Goal: Information Seeking & Learning: Learn about a topic

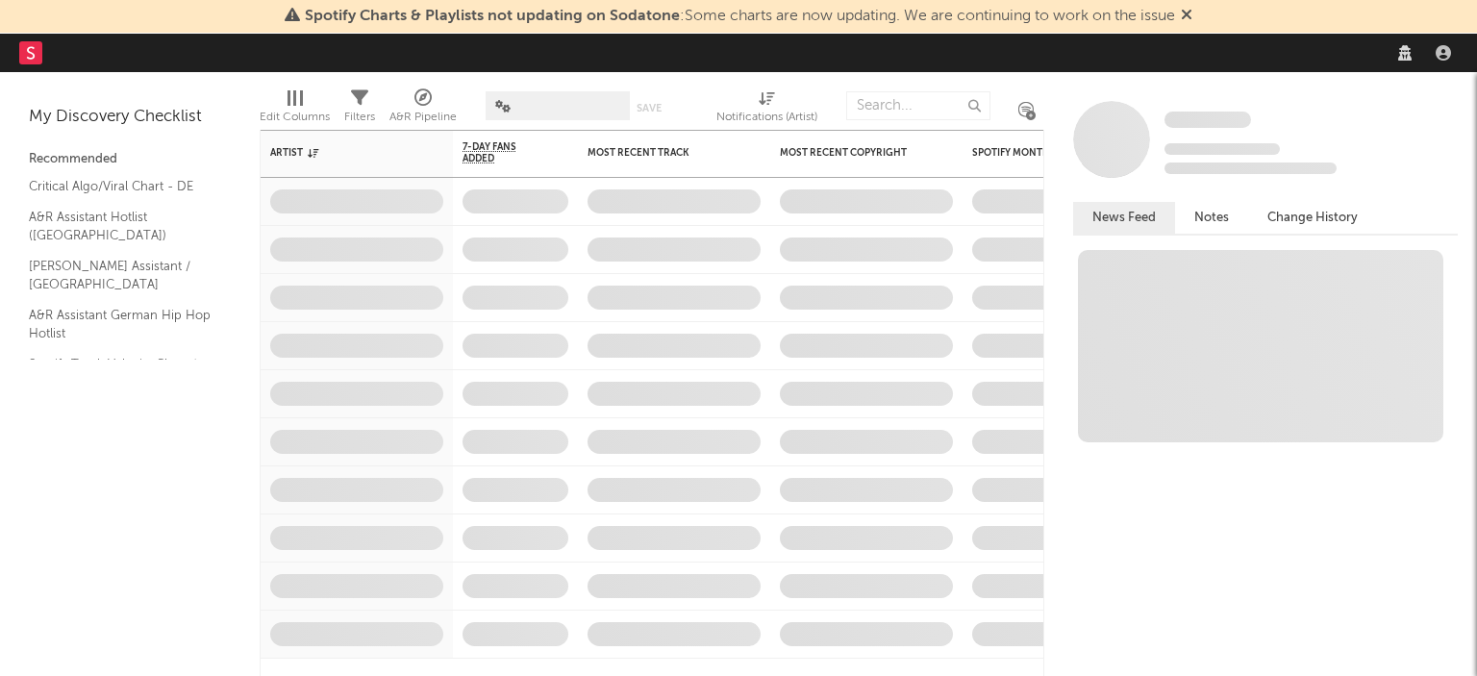
select select "recorded_music"
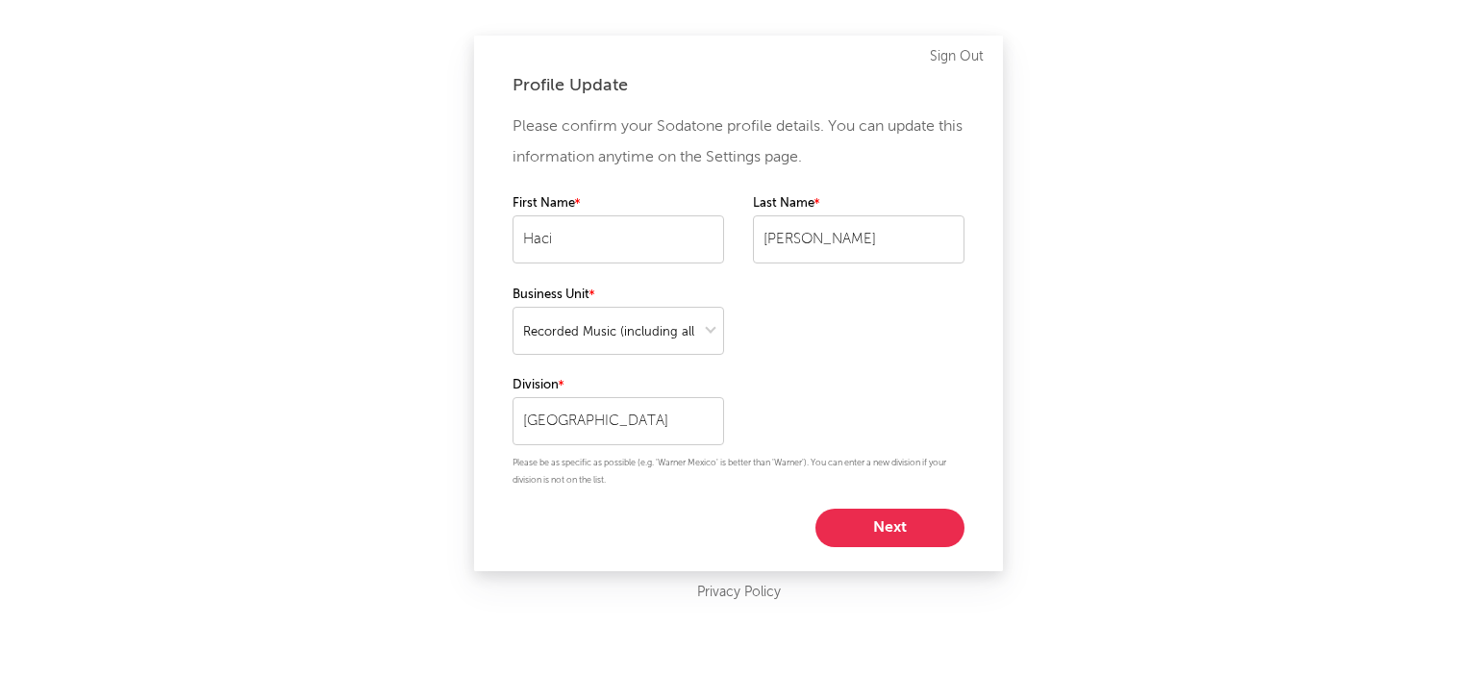
click at [866, 524] on button "Next" at bounding box center [890, 528] width 149 height 38
select select "manager"
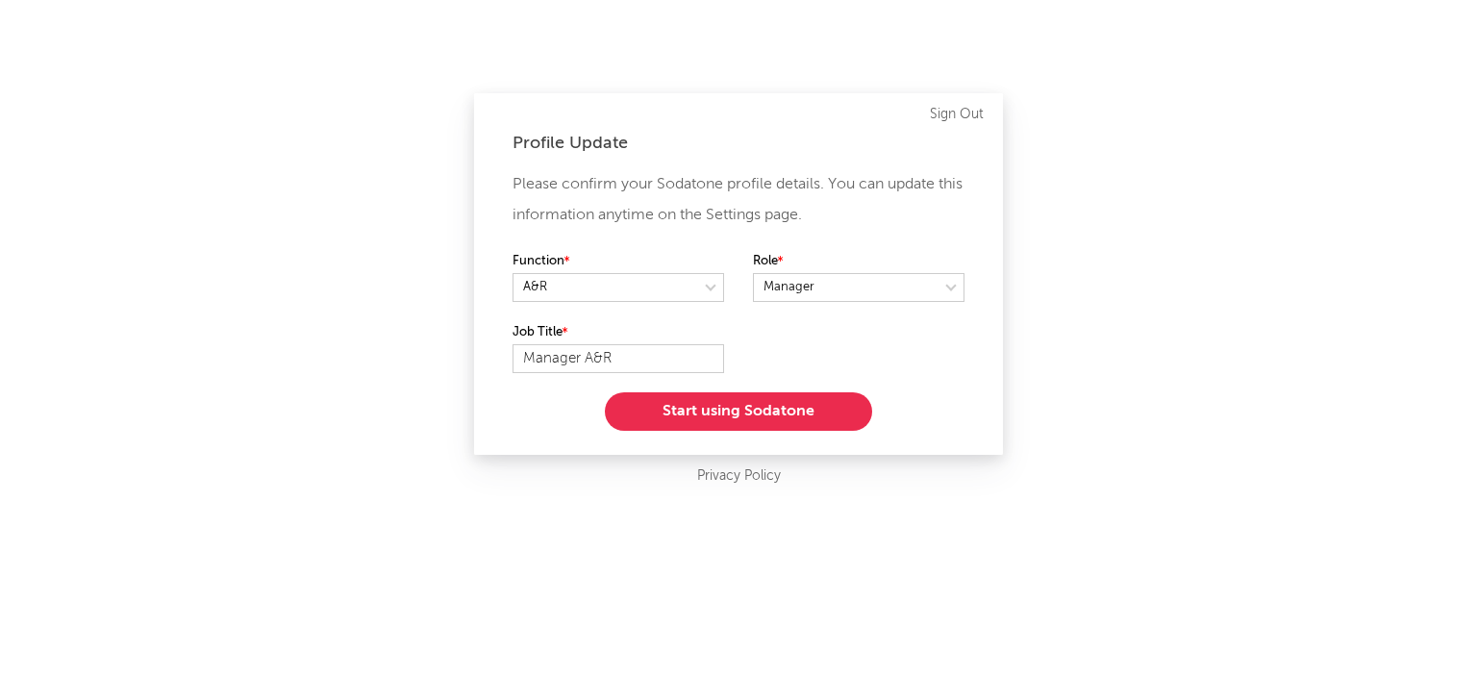
click at [737, 402] on button "Start using Sodatone" at bounding box center [738, 411] width 267 height 38
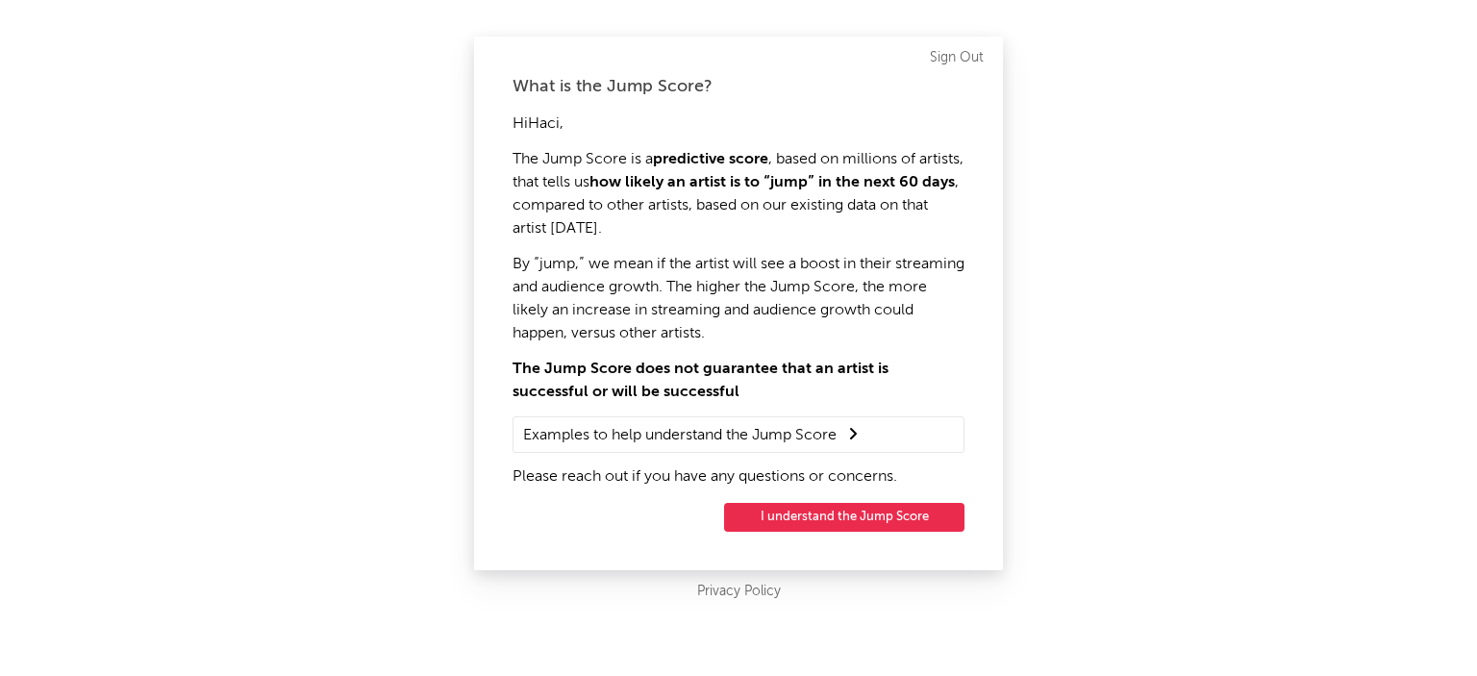
click at [871, 513] on button "I understand the Jump Score" at bounding box center [844, 517] width 240 height 29
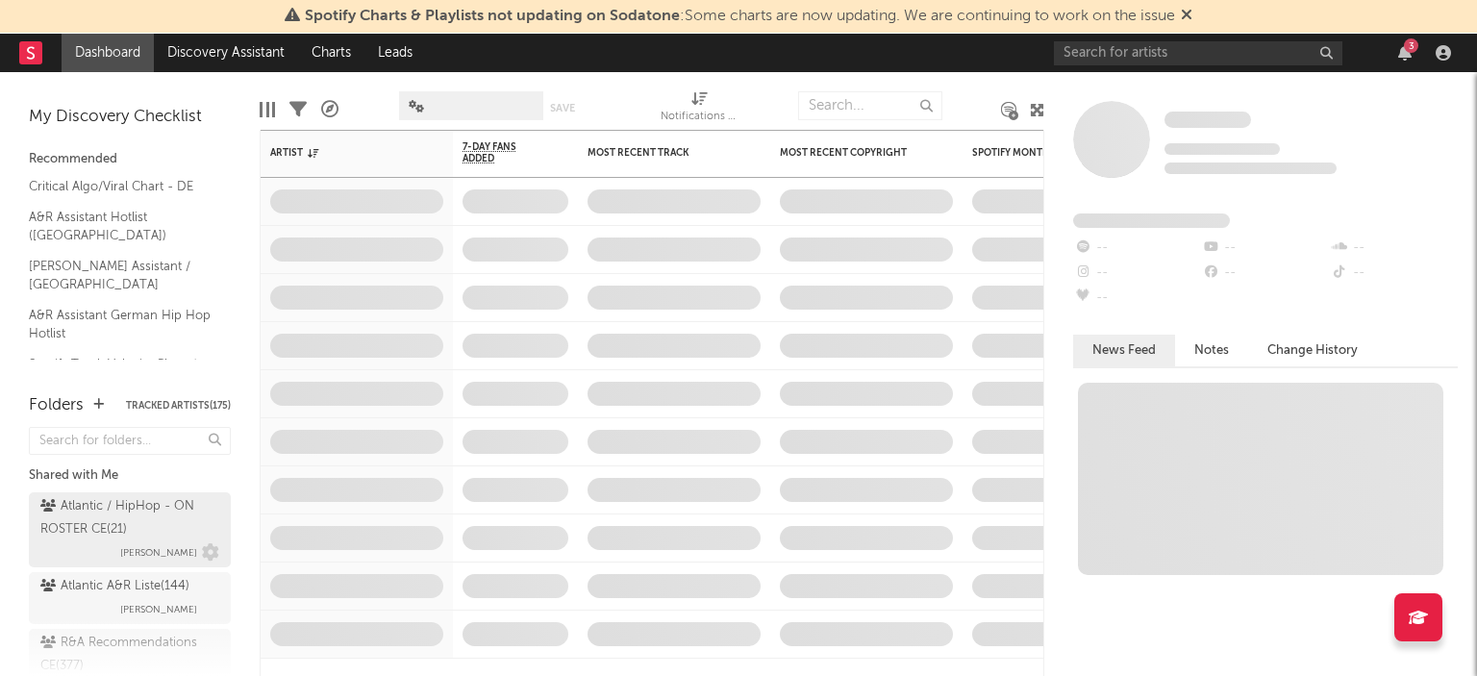
click at [171, 511] on div "Atlantic / HipHop - ON ROSTER CE ( 21 )" at bounding box center [127, 518] width 174 height 46
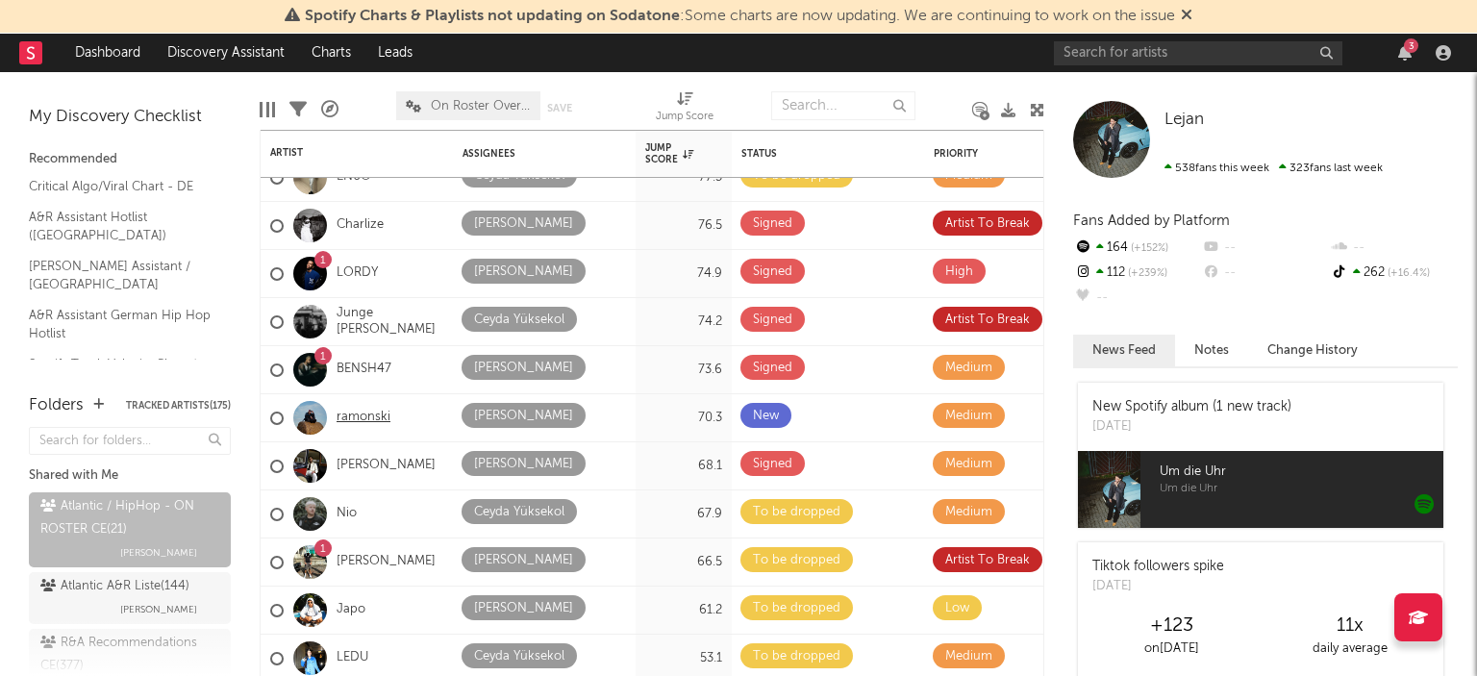
click at [363, 414] on link "ramonski" at bounding box center [364, 418] width 54 height 16
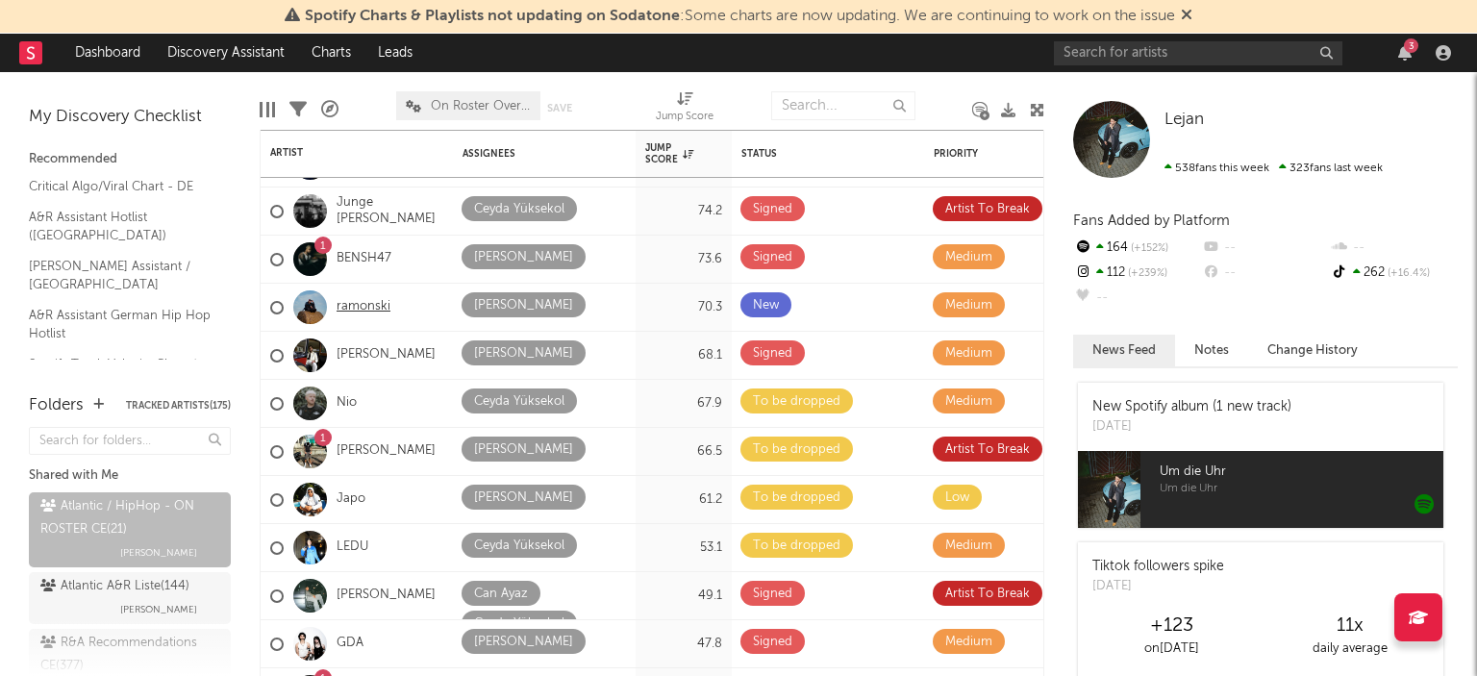
click at [384, 310] on link "ramonski" at bounding box center [364, 307] width 54 height 16
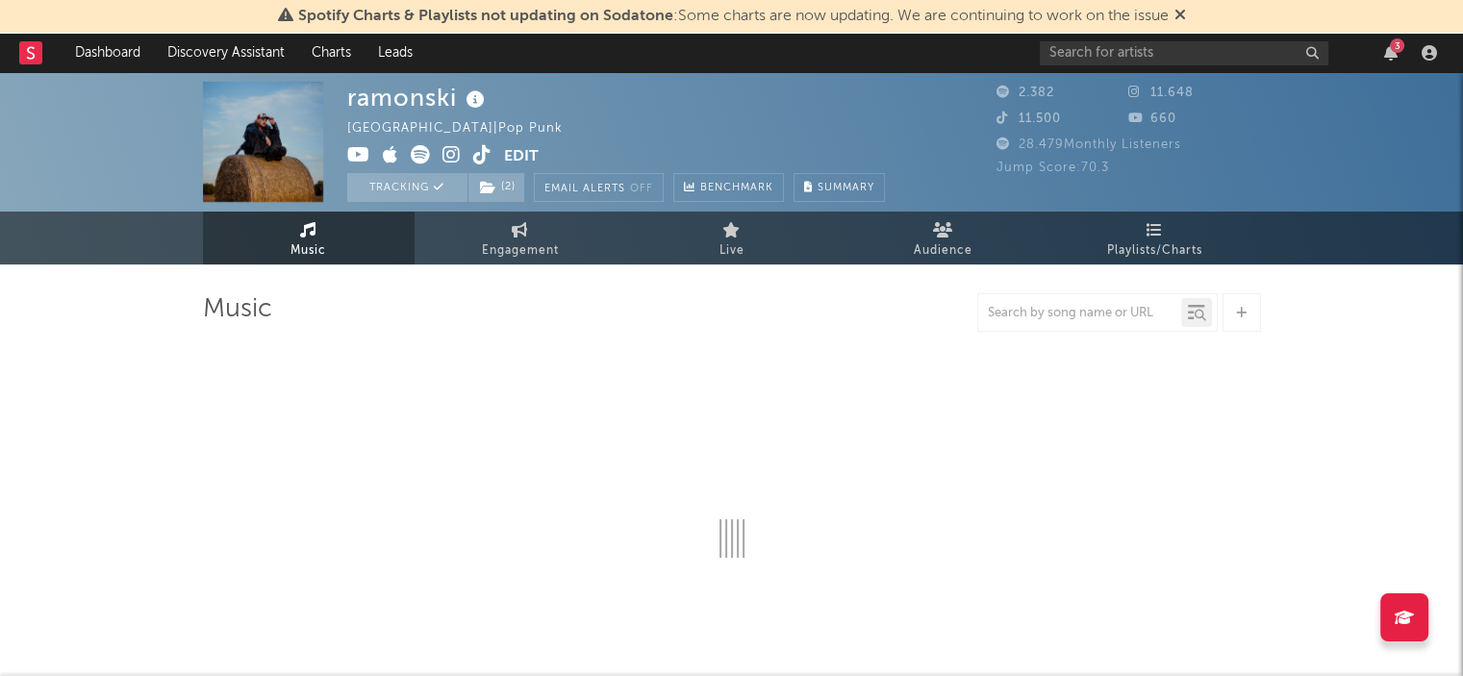
select select "6m"
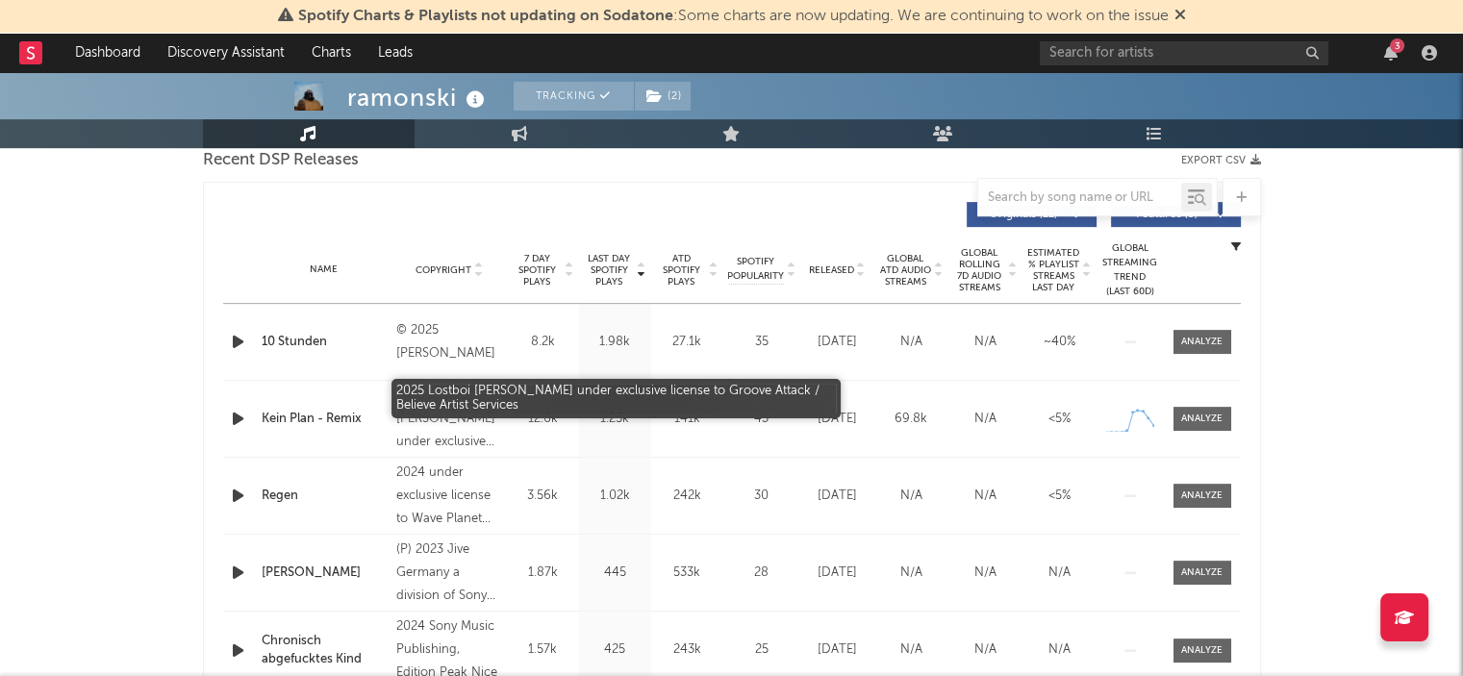
scroll to position [799, 0]
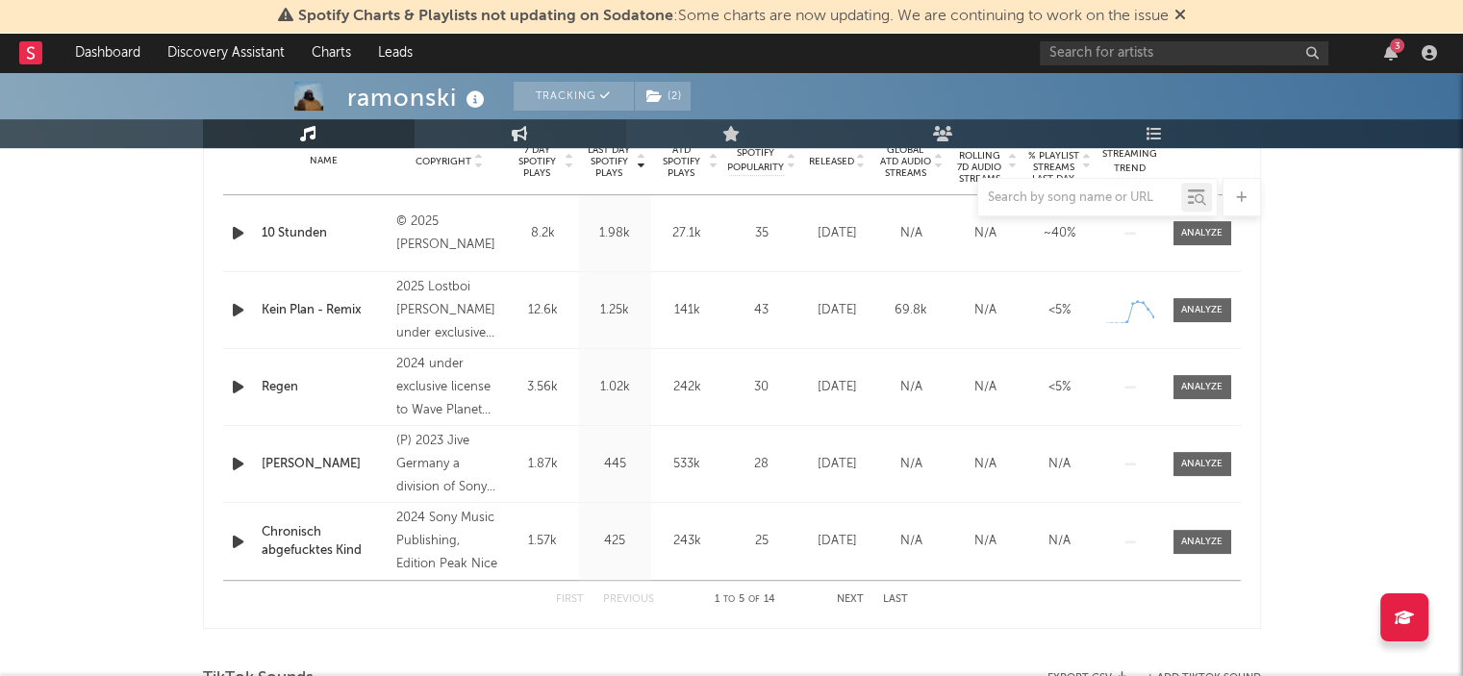
click at [485, 134] on link "Engagement" at bounding box center [520, 133] width 212 height 29
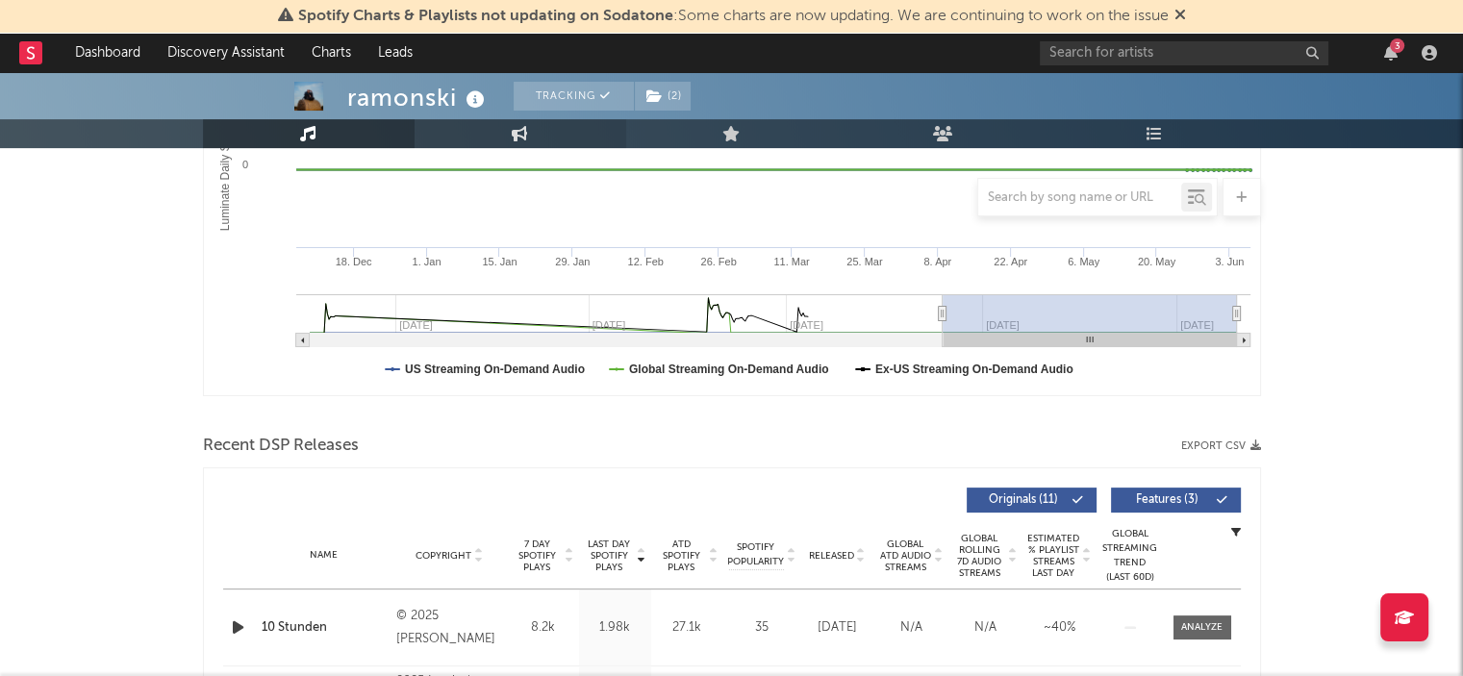
select select "1w"
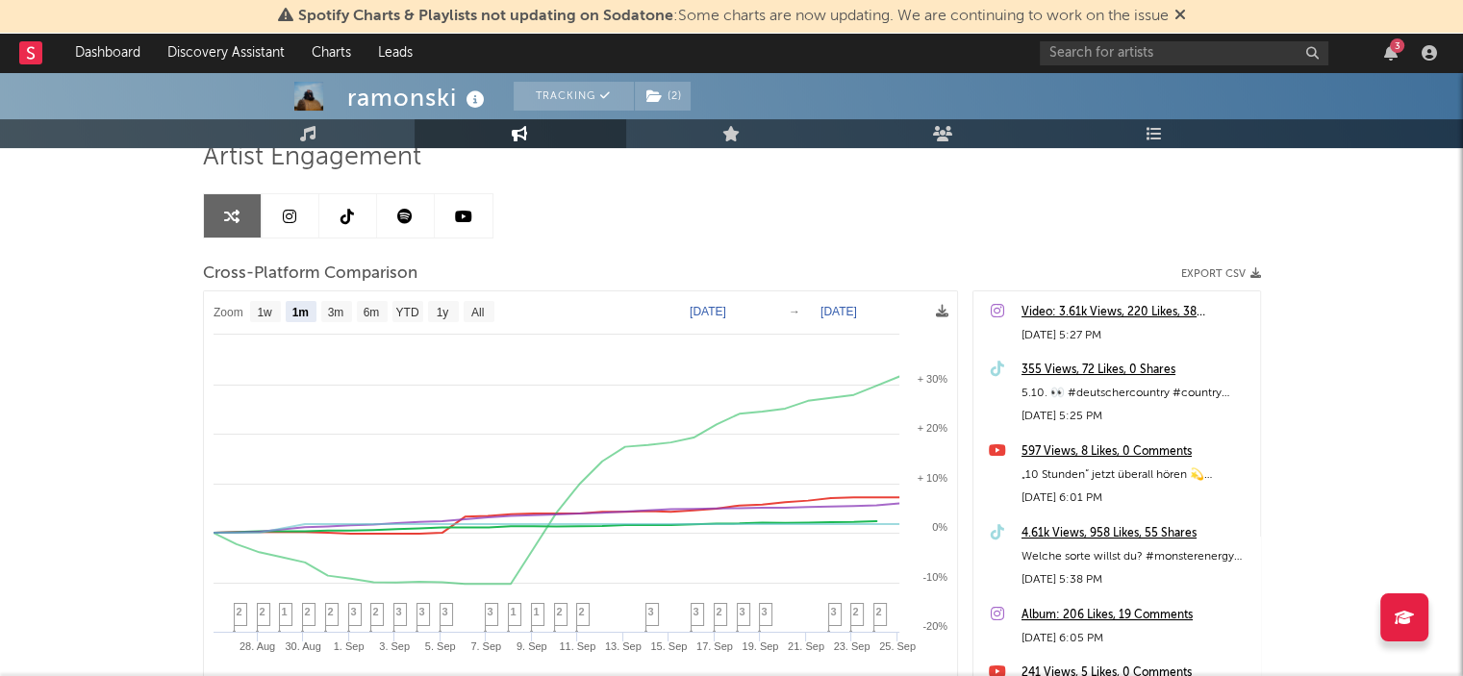
scroll to position [150, 0]
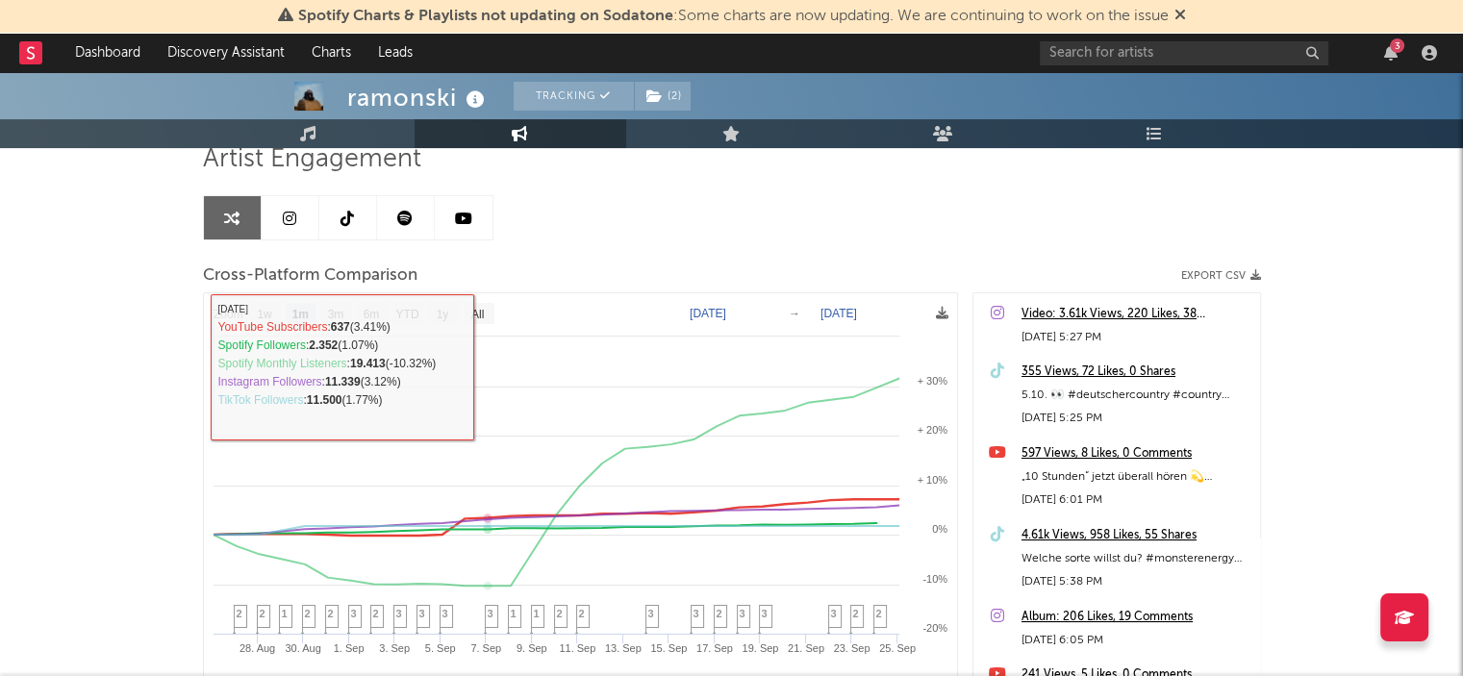
click at [481, 323] on rect at bounding box center [580, 544] width 753 height 503
click at [479, 314] on text "All" at bounding box center [476, 314] width 13 height 13
select select "All"
type input "[DATE]"
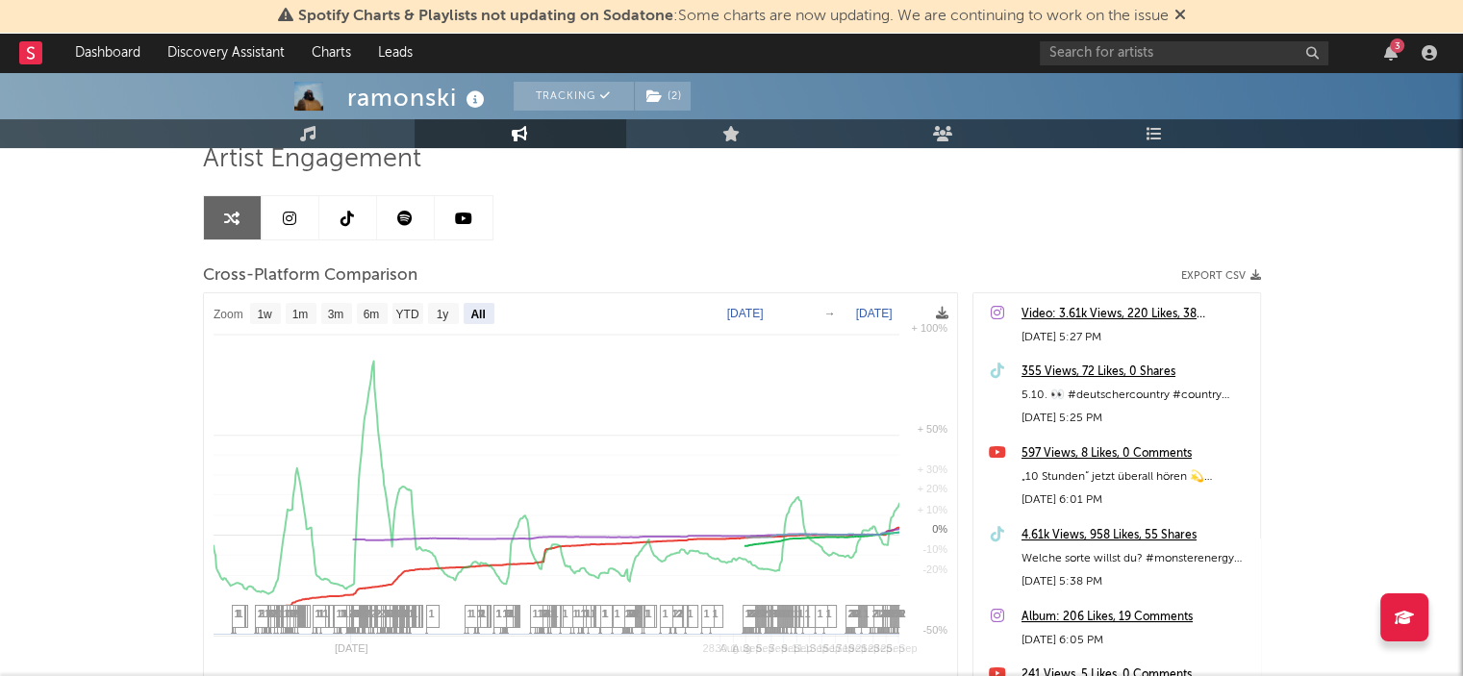
select select "All"
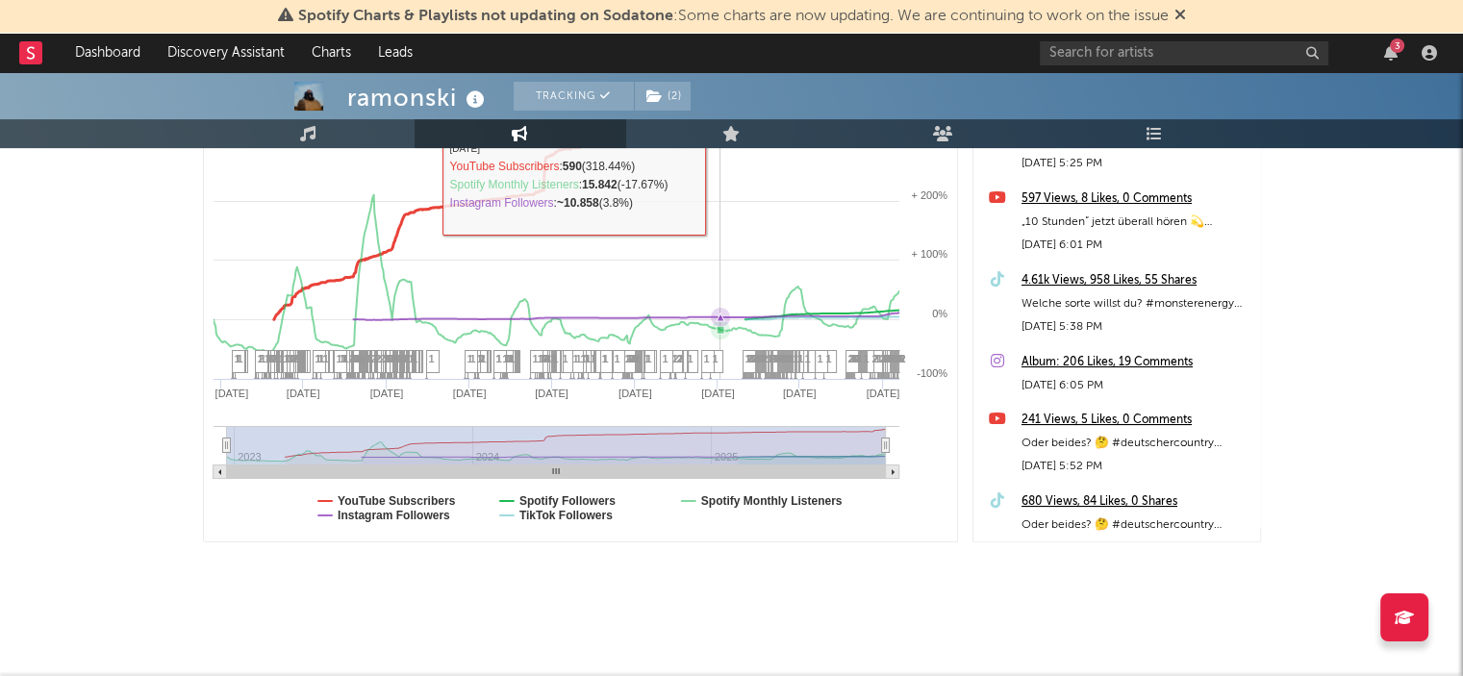
scroll to position [0, 0]
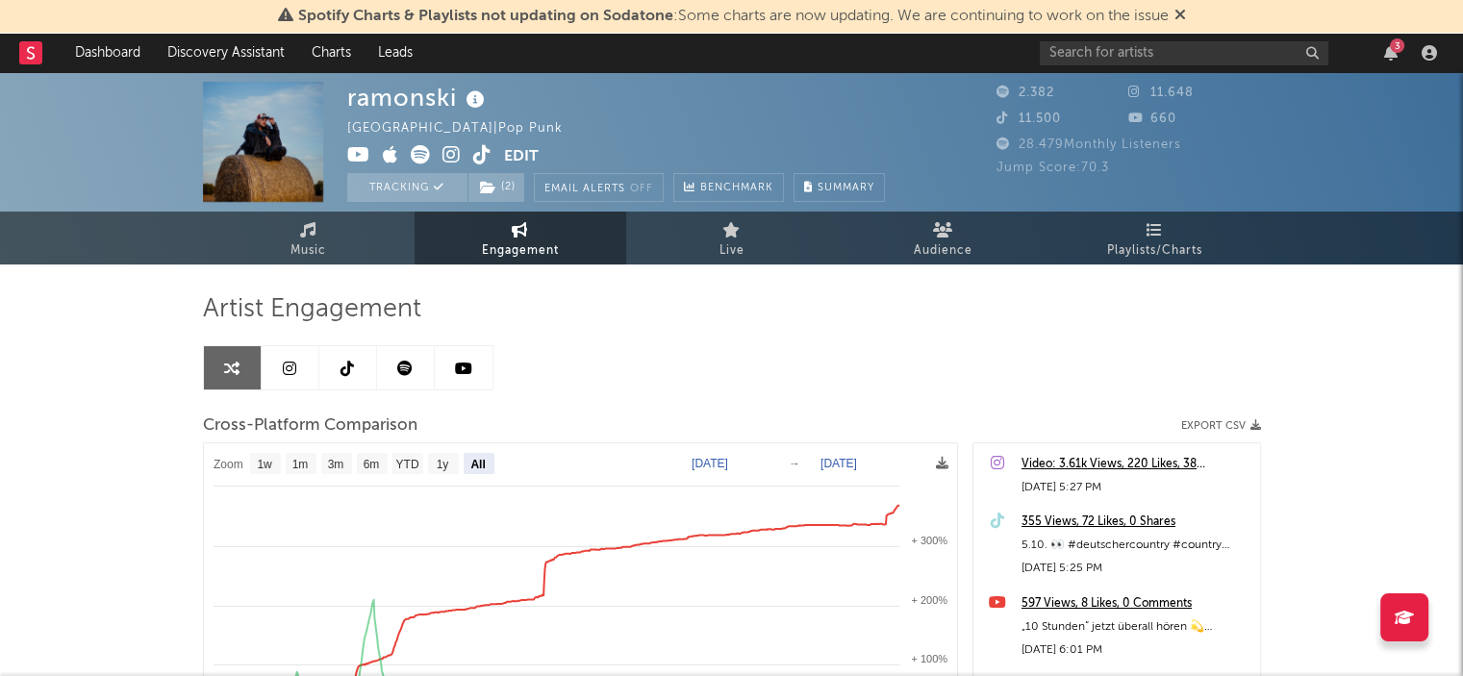
click at [420, 372] on link at bounding box center [406, 367] width 58 height 43
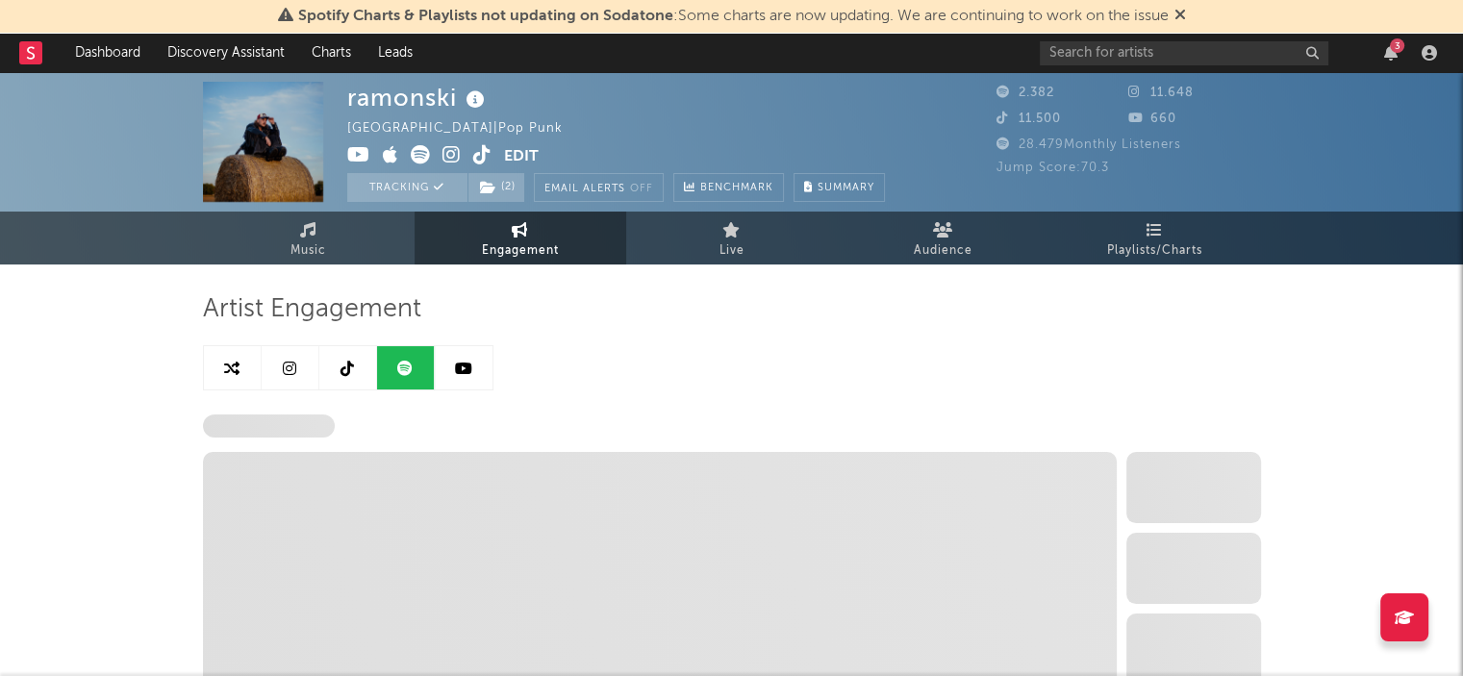
select select "6m"
select select "1w"
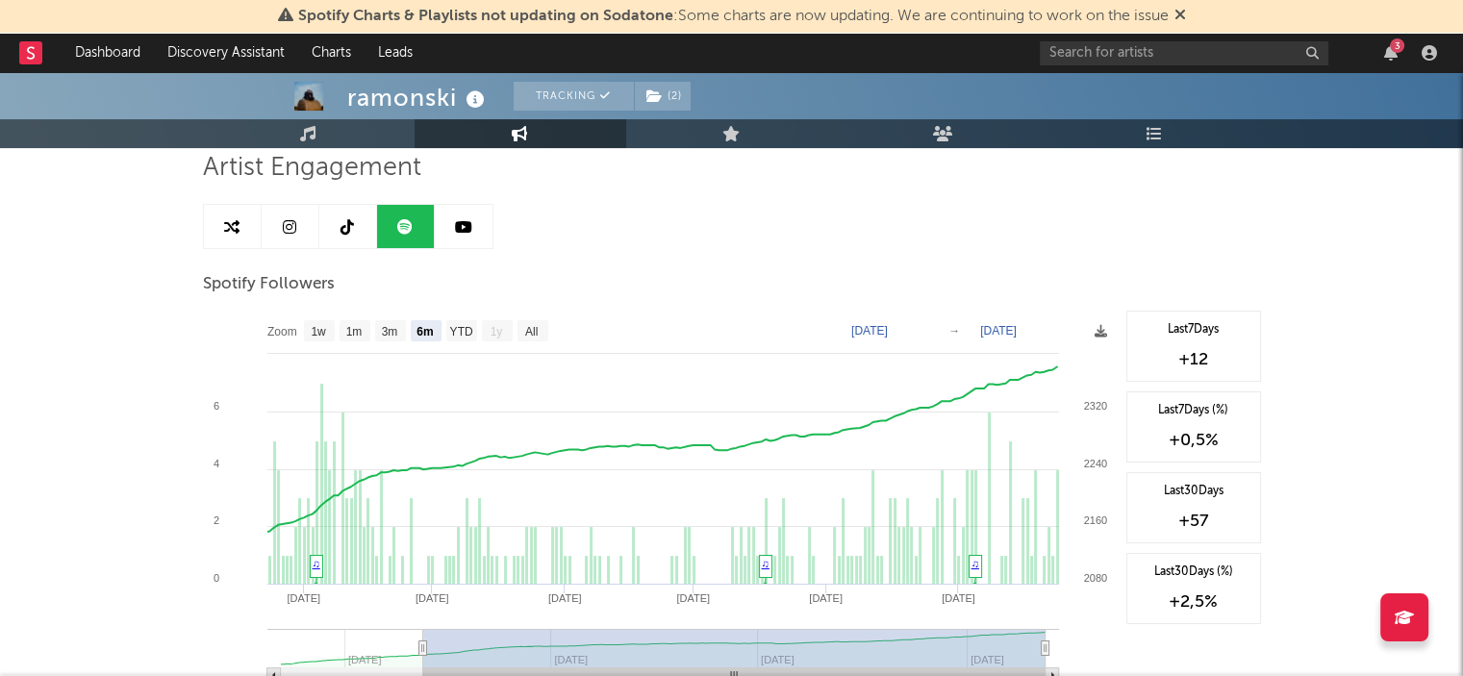
scroll to position [142, 0]
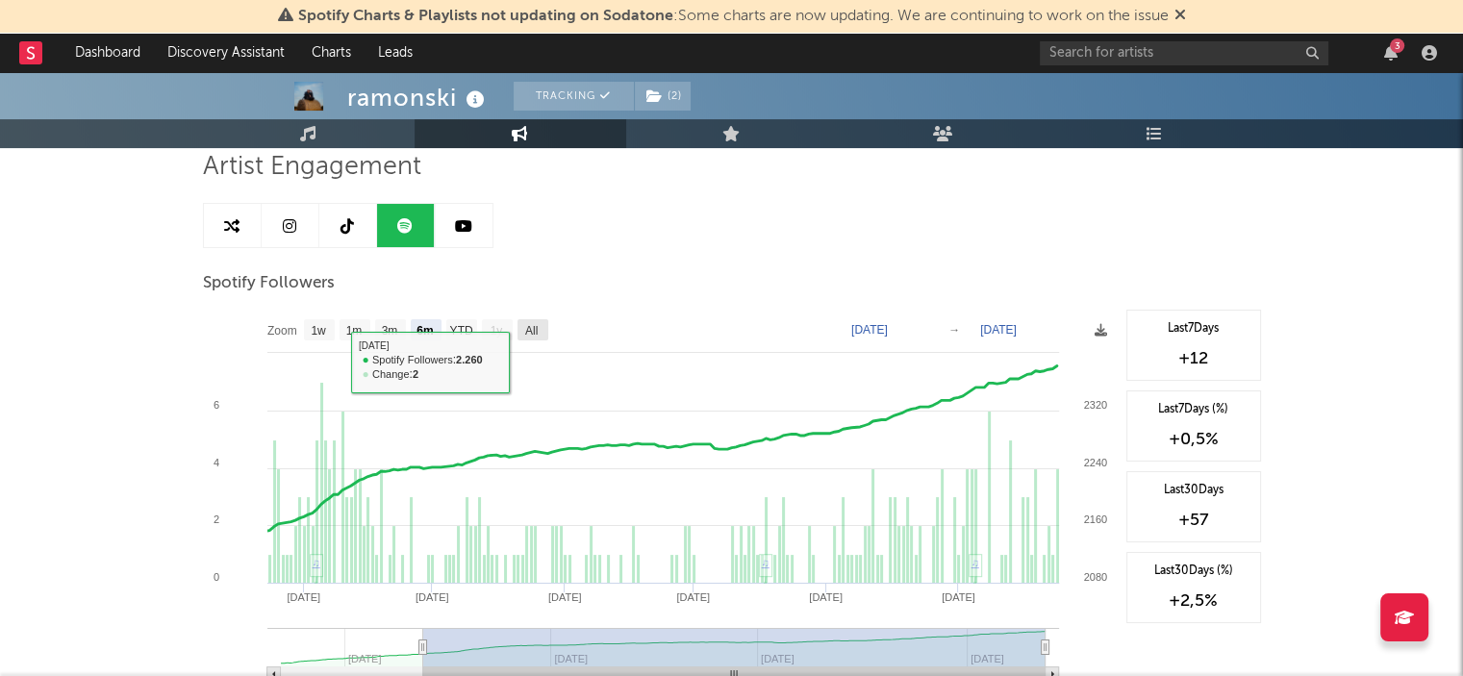
click at [537, 324] on text "All" at bounding box center [530, 330] width 13 height 13
select select "All"
type input "[DATE]"
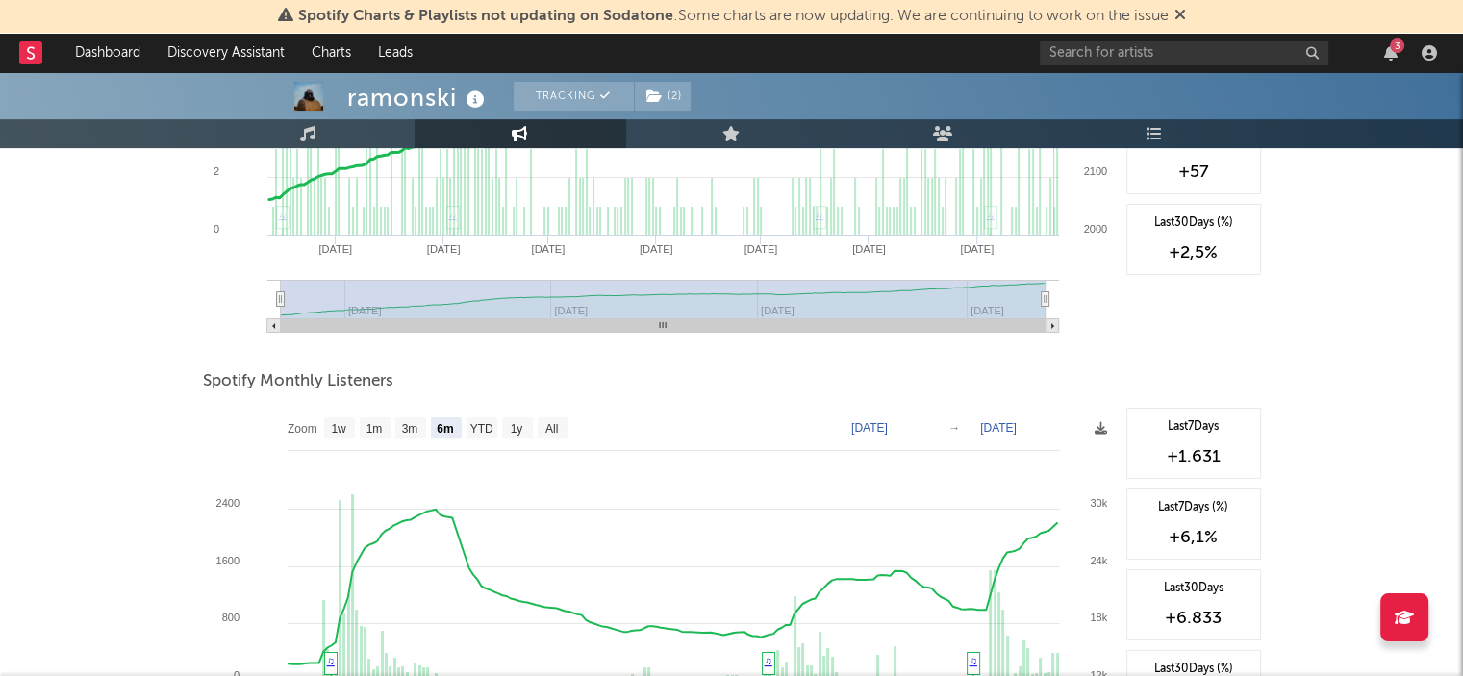
scroll to position [499, 0]
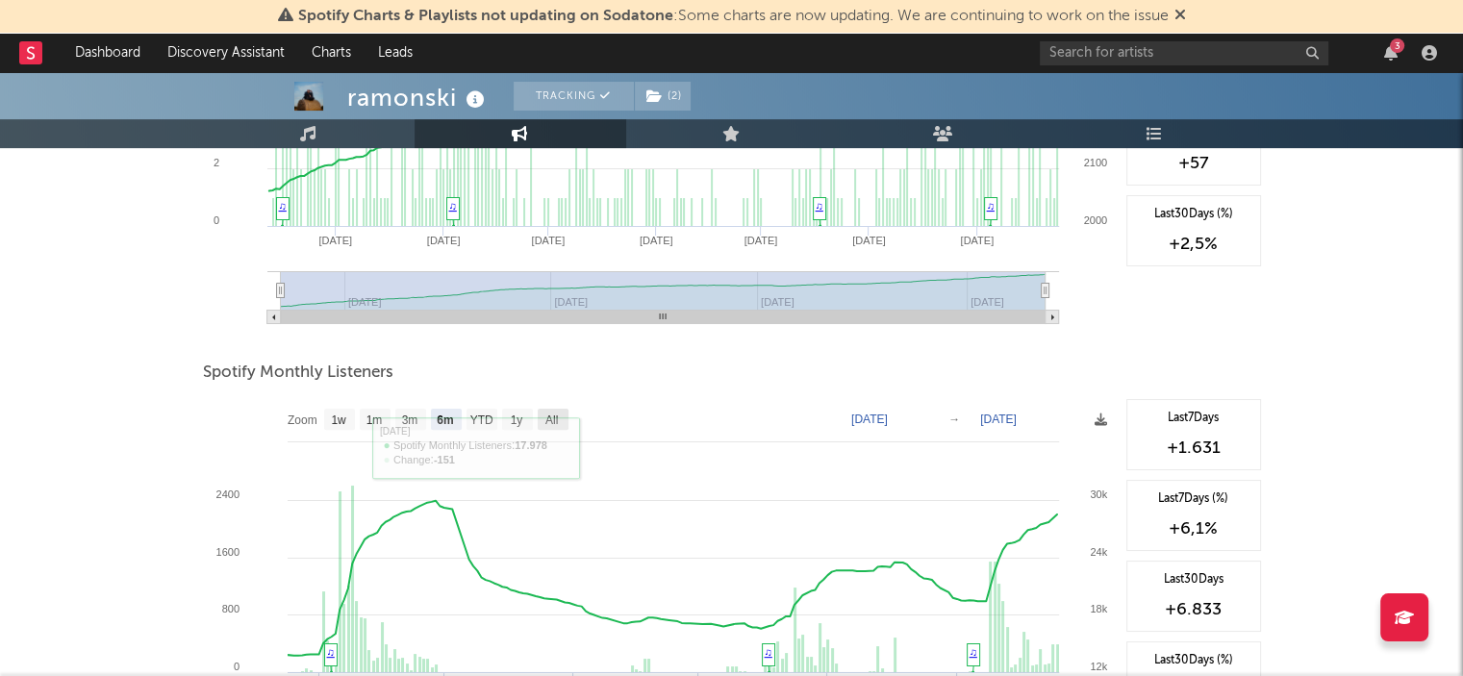
click at [557, 422] on text "All" at bounding box center [550, 420] width 13 height 13
select select "All"
type input "[DATE]"
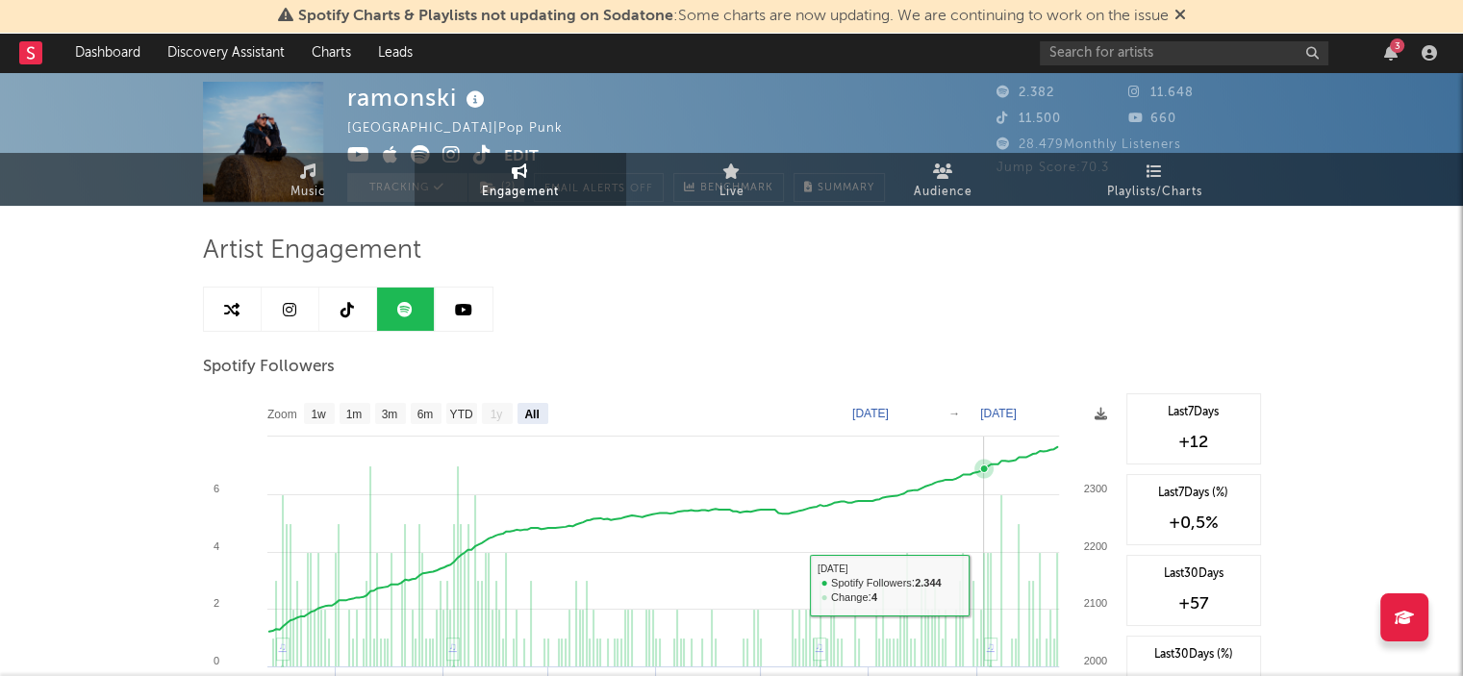
scroll to position [0, 0]
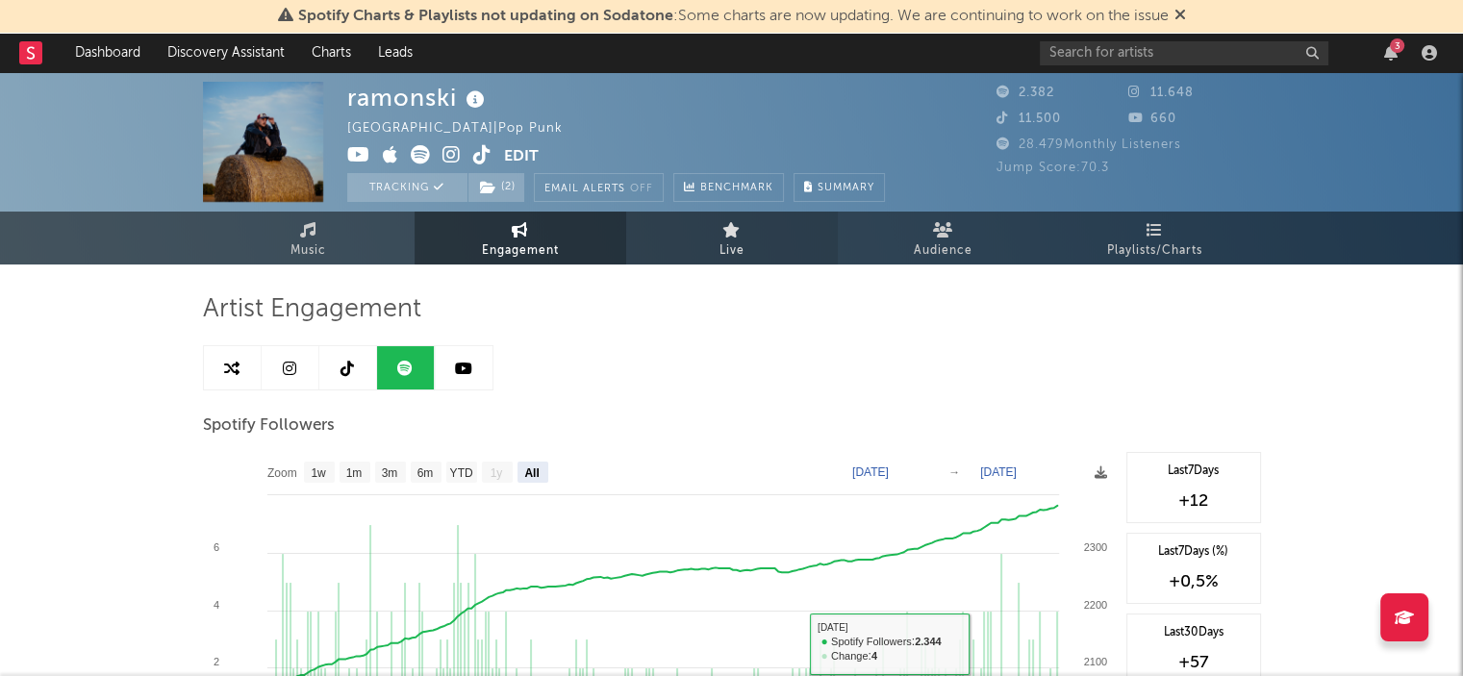
click at [766, 249] on link "Live" at bounding box center [732, 238] width 212 height 53
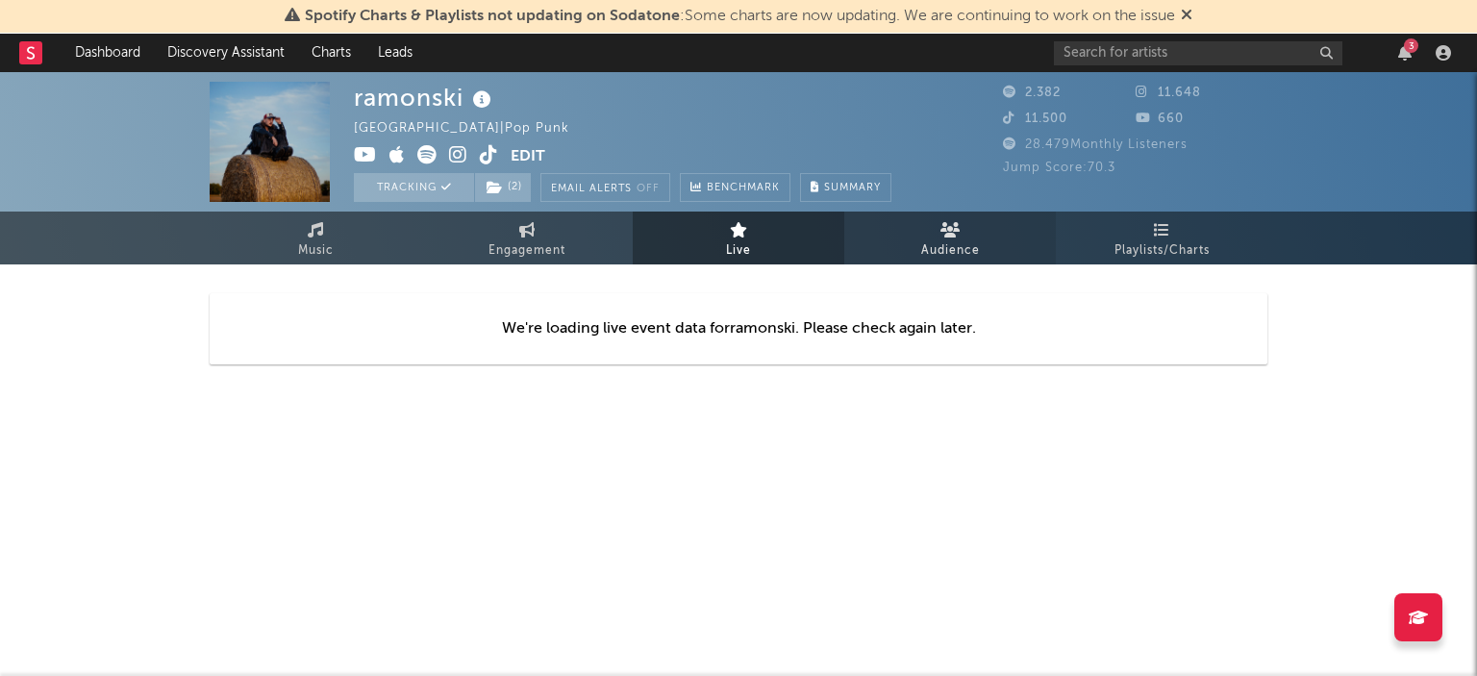
click at [941, 231] on icon at bounding box center [951, 229] width 20 height 15
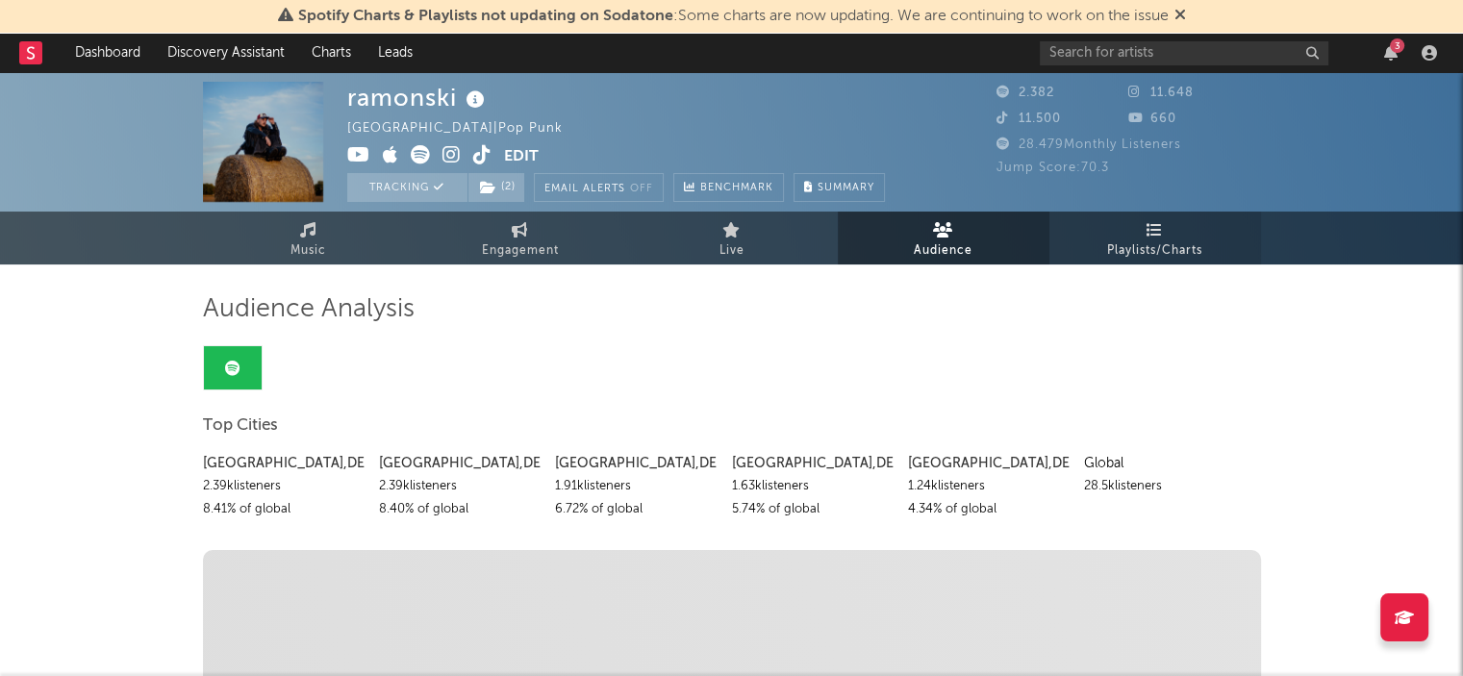
click at [1108, 254] on span "Playlists/Charts" at bounding box center [1154, 250] width 95 height 23
